Goal: Information Seeking & Learning: Check status

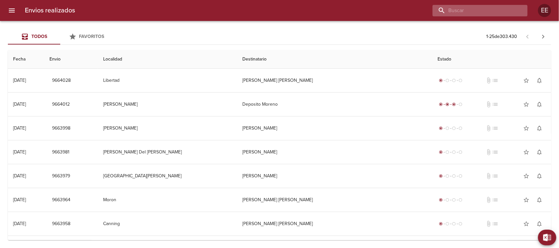
click at [480, 12] on input "buscar" at bounding box center [474, 10] width 84 height 11
paste input "PEISAJOVICH BARBARA"
type input "PEISAJOVICH BARBARA"
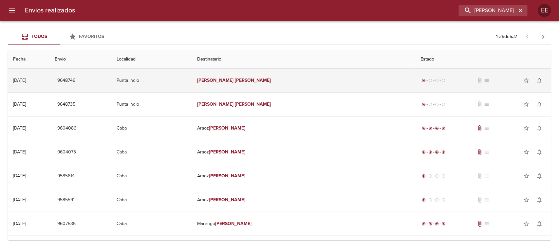
click at [192, 82] on td "Punta Indio" at bounding box center [151, 81] width 81 height 24
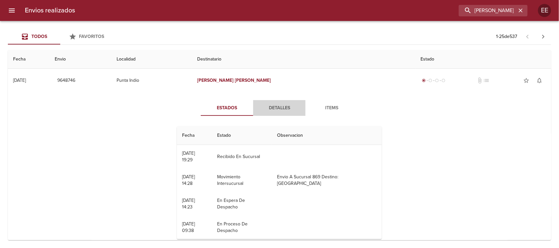
click at [279, 109] on span "Detalles" at bounding box center [279, 108] width 45 height 8
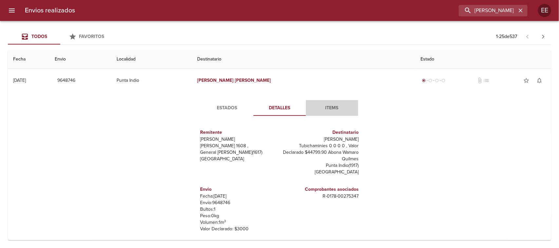
click at [315, 105] on span "Items" at bounding box center [332, 108] width 45 height 8
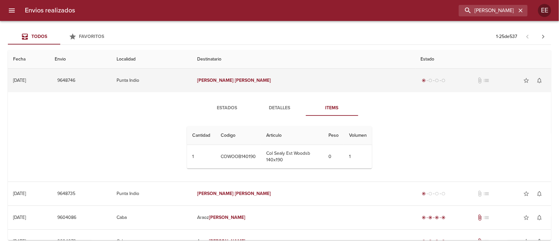
click at [192, 81] on td "Punta Indio" at bounding box center [151, 81] width 81 height 24
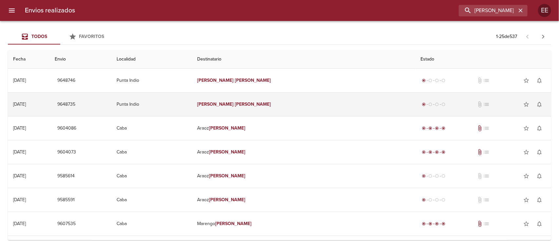
click at [192, 110] on td "Punta Indio" at bounding box center [151, 105] width 81 height 24
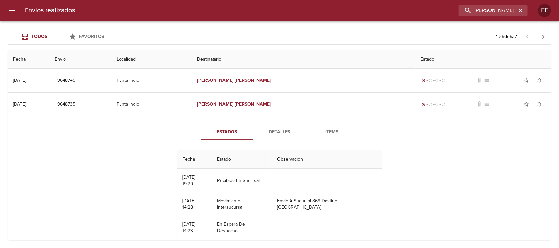
click at [318, 132] on span "Items" at bounding box center [331, 132] width 45 height 8
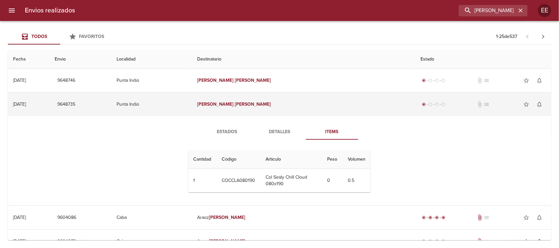
drag, startPoint x: 208, startPoint y: 110, endPoint x: 142, endPoint y: 107, distance: 66.5
click at [192, 111] on td "Punta Indio" at bounding box center [151, 105] width 81 height 24
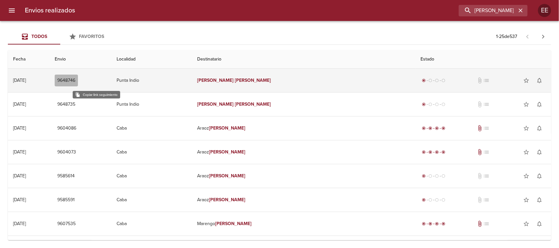
click at [75, 82] on span "9648746" at bounding box center [66, 81] width 18 height 8
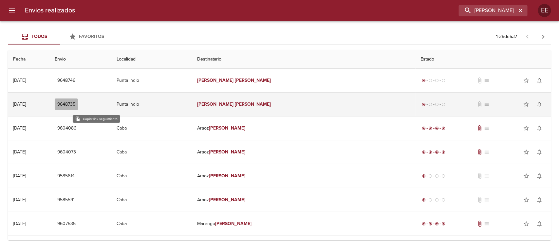
click at [78, 99] on button "9648735" at bounding box center [66, 105] width 23 height 12
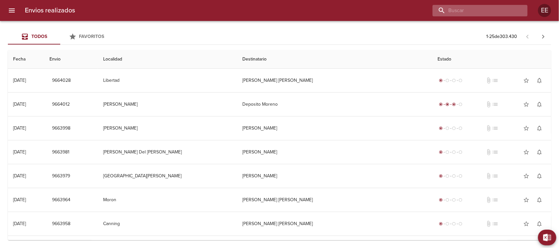
click at [479, 12] on input "buscar" at bounding box center [474, 10] width 84 height 11
paste input "[PERSON_NAME]"
type input "[PERSON_NAME]"
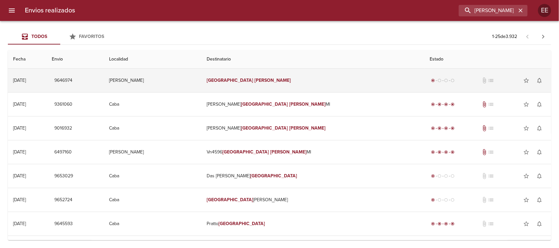
click at [333, 82] on td "Florencia Quintana" at bounding box center [312, 81] width 223 height 24
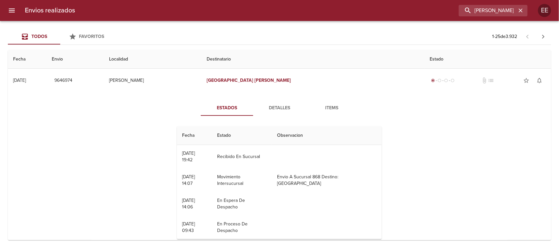
click at [267, 110] on span "Detalles" at bounding box center [279, 108] width 45 height 8
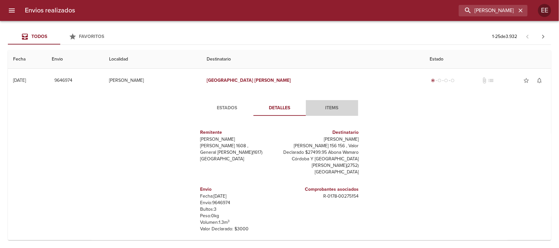
click at [322, 106] on span "Items" at bounding box center [332, 108] width 45 height 8
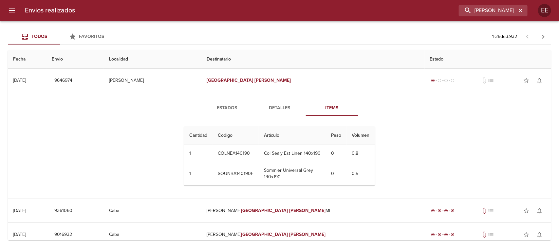
click at [229, 109] on span "Estados" at bounding box center [227, 108] width 45 height 8
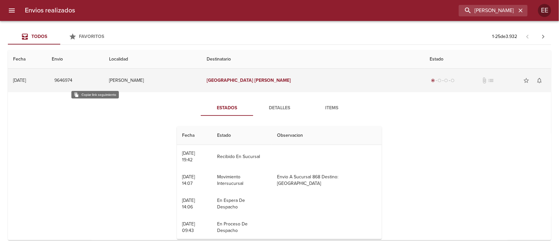
click at [72, 82] on span "9646974" at bounding box center [63, 81] width 18 height 8
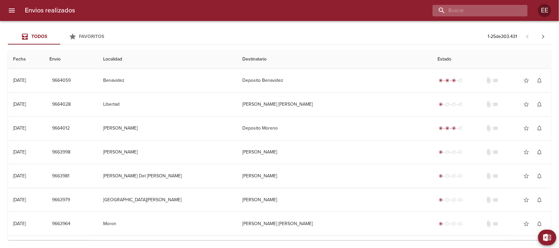
click at [486, 11] on input "buscar" at bounding box center [474, 10] width 84 height 11
paste input "[PERSON_NAME]"
type input "[PERSON_NAME]"
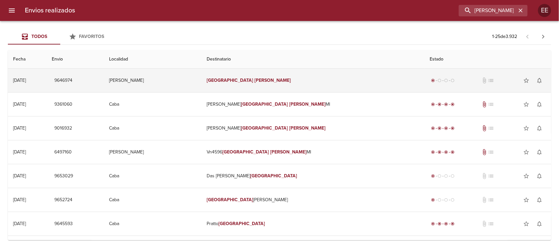
click at [358, 81] on td "[PERSON_NAME]" at bounding box center [312, 81] width 223 height 24
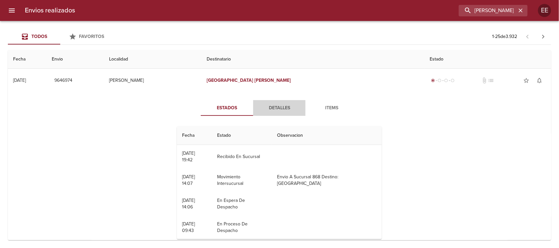
click at [274, 112] on button "Detalles" at bounding box center [279, 108] width 52 height 16
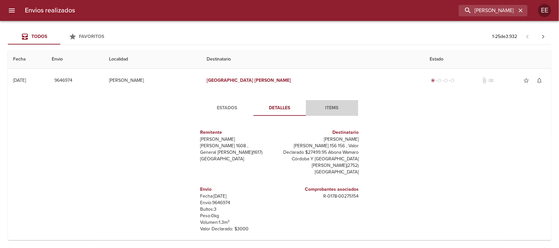
click at [326, 105] on span "Items" at bounding box center [332, 108] width 45 height 8
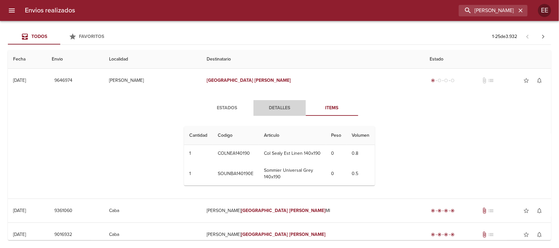
click at [267, 112] on span "Detalles" at bounding box center [279, 108] width 45 height 8
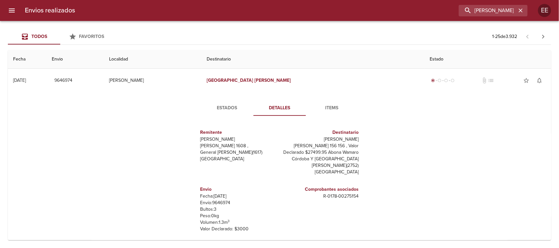
click at [227, 100] on button "Estados" at bounding box center [227, 108] width 52 height 16
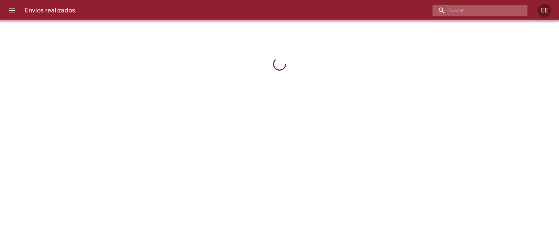
click at [471, 12] on input "buscar" at bounding box center [474, 10] width 84 height 11
paste input "Juan Gabriel Cornú"
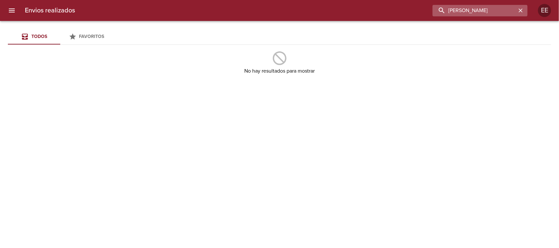
click at [504, 10] on input "Juan Gabriel Cornú" at bounding box center [474, 10] width 84 height 11
drag, startPoint x: 481, startPoint y: 12, endPoint x: 422, endPoint y: 16, distance: 59.1
click at [422, 11] on div "Juan Gabriel" at bounding box center [303, 10] width 447 height 11
paste input "Cornú"
type input "Juan Gabriel Cornú"
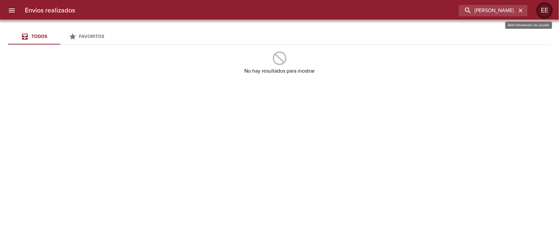
click at [544, 10] on div "EE" at bounding box center [544, 10] width 13 height 13
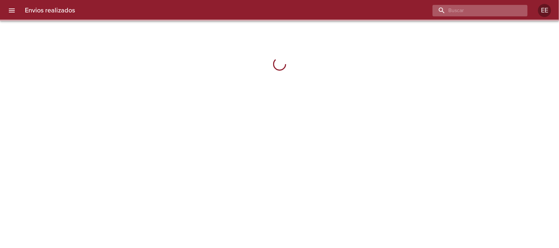
click at [482, 15] on input "buscar" at bounding box center [474, 10] width 84 height 11
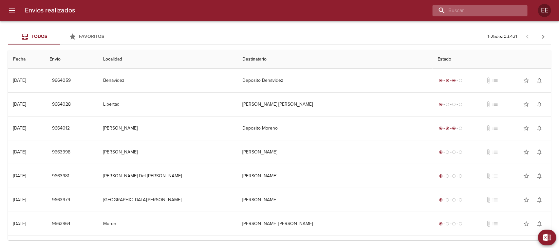
click at [482, 15] on input "buscar" at bounding box center [474, 10] width 84 height 11
paste input "[PERSON_NAME]"
type input "[PERSON_NAME]"
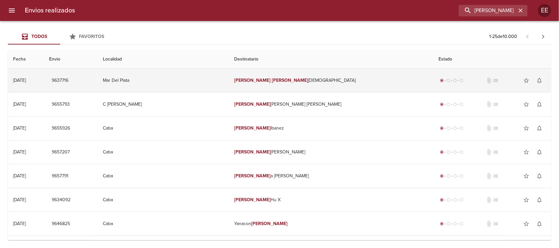
click at [339, 80] on td "[PERSON_NAME]" at bounding box center [331, 81] width 204 height 24
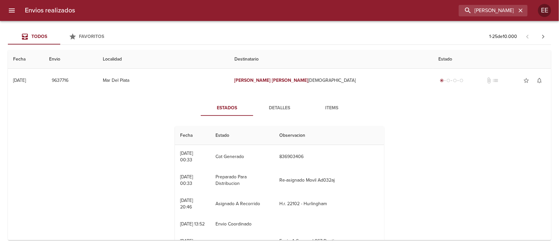
click at [279, 110] on span "Detalles" at bounding box center [279, 108] width 45 height 8
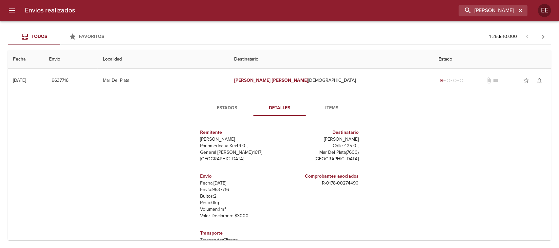
click at [318, 105] on span "Items" at bounding box center [332, 108] width 45 height 8
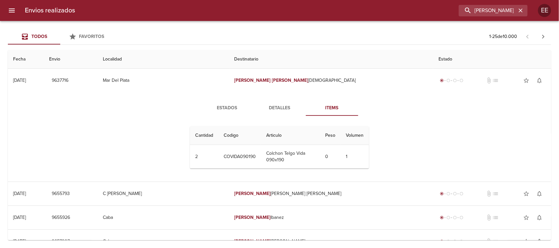
scroll to position [41, 0]
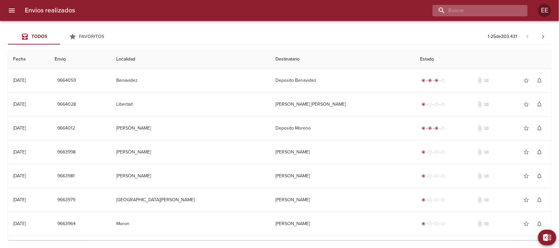
click at [493, 15] on input "buscar" at bounding box center [474, 10] width 84 height 11
paste input "[PERSON_NAME]"
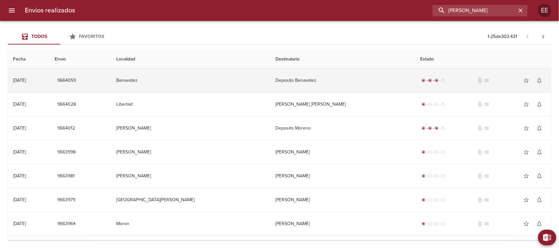
type input "[PERSON_NAME]"
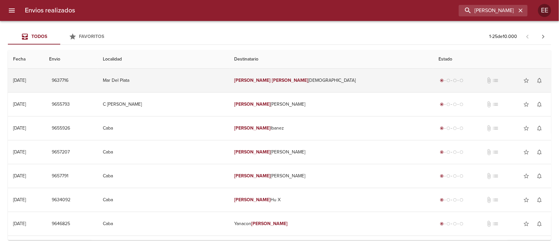
click at [200, 74] on td "Mar Del Plata" at bounding box center [163, 81] width 131 height 24
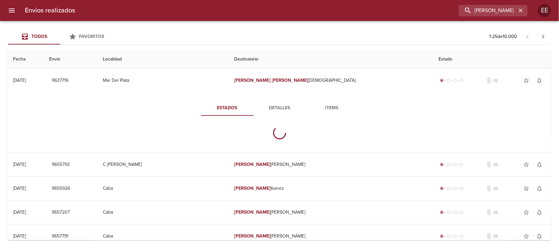
click at [279, 105] on span "Detalles" at bounding box center [279, 108] width 45 height 8
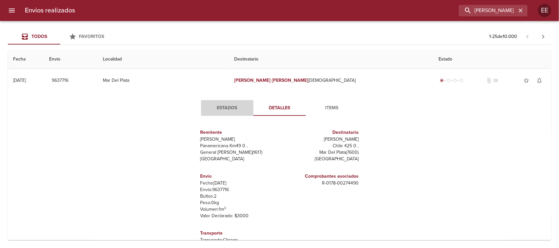
click at [228, 101] on button "Estados" at bounding box center [227, 108] width 52 height 16
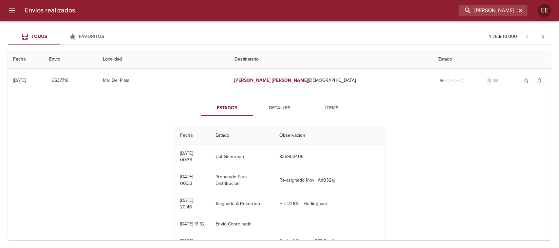
click at [264, 107] on span "Detalles" at bounding box center [279, 108] width 45 height 8
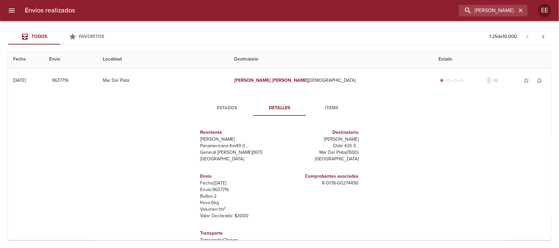
click at [218, 191] on p "Envío: 9637716" at bounding box center [238, 190] width 77 height 7
copy p "9637716"
drag, startPoint x: 316, startPoint y: 183, endPoint x: 370, endPoint y: 182, distance: 54.0
click at [370, 182] on div "Estados Detalles Items Remitente Wamaro Tortuguitas Panamericana Km49 0 , Gener…" at bounding box center [280, 175] width 190 height 151
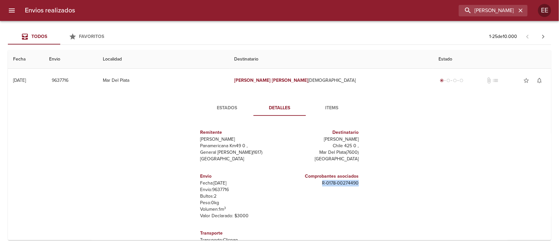
copy p "R - 0178 - 00274490"
